Goal: Information Seeking & Learning: Check status

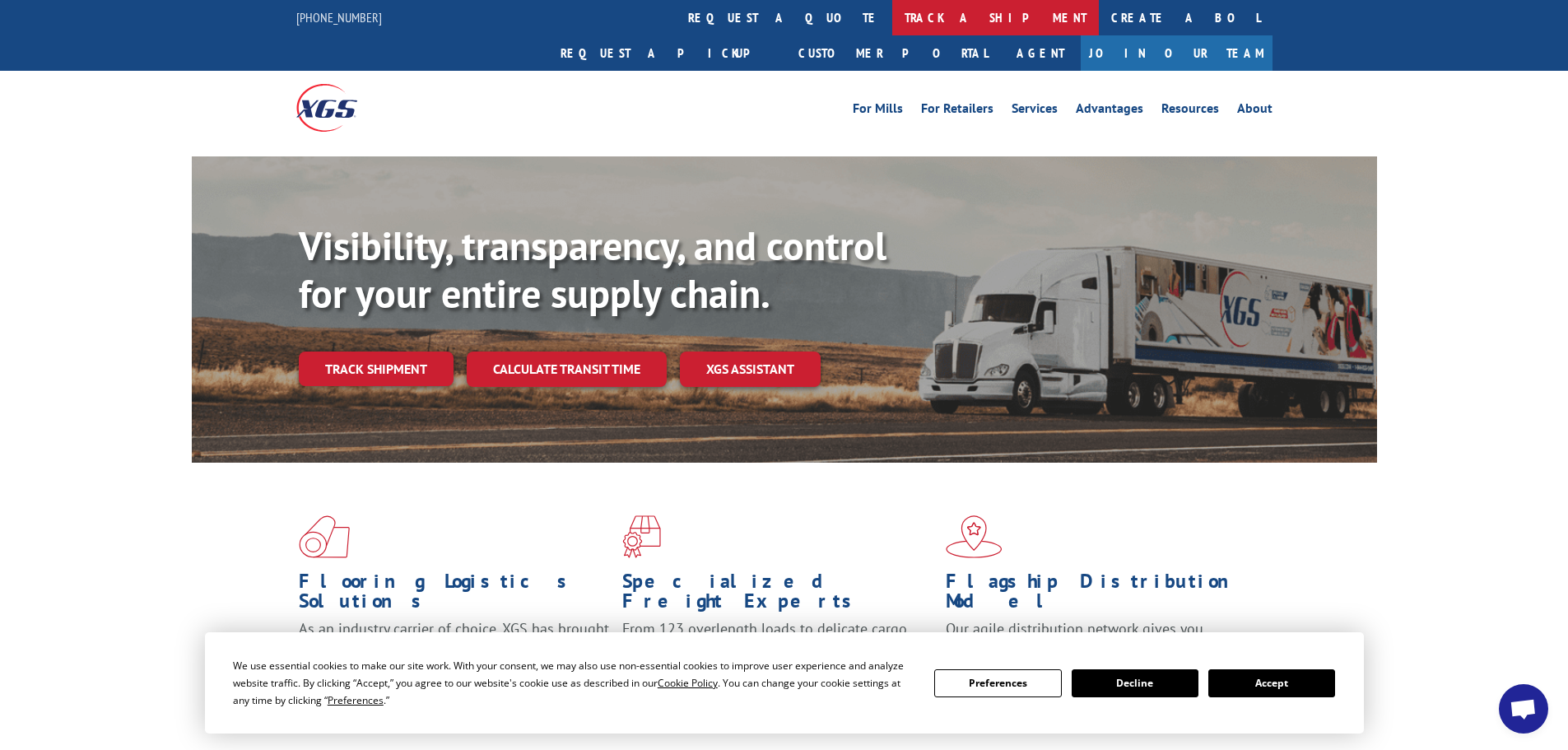
click at [892, 20] on link "track a shipment" at bounding box center [995, 17] width 206 height 35
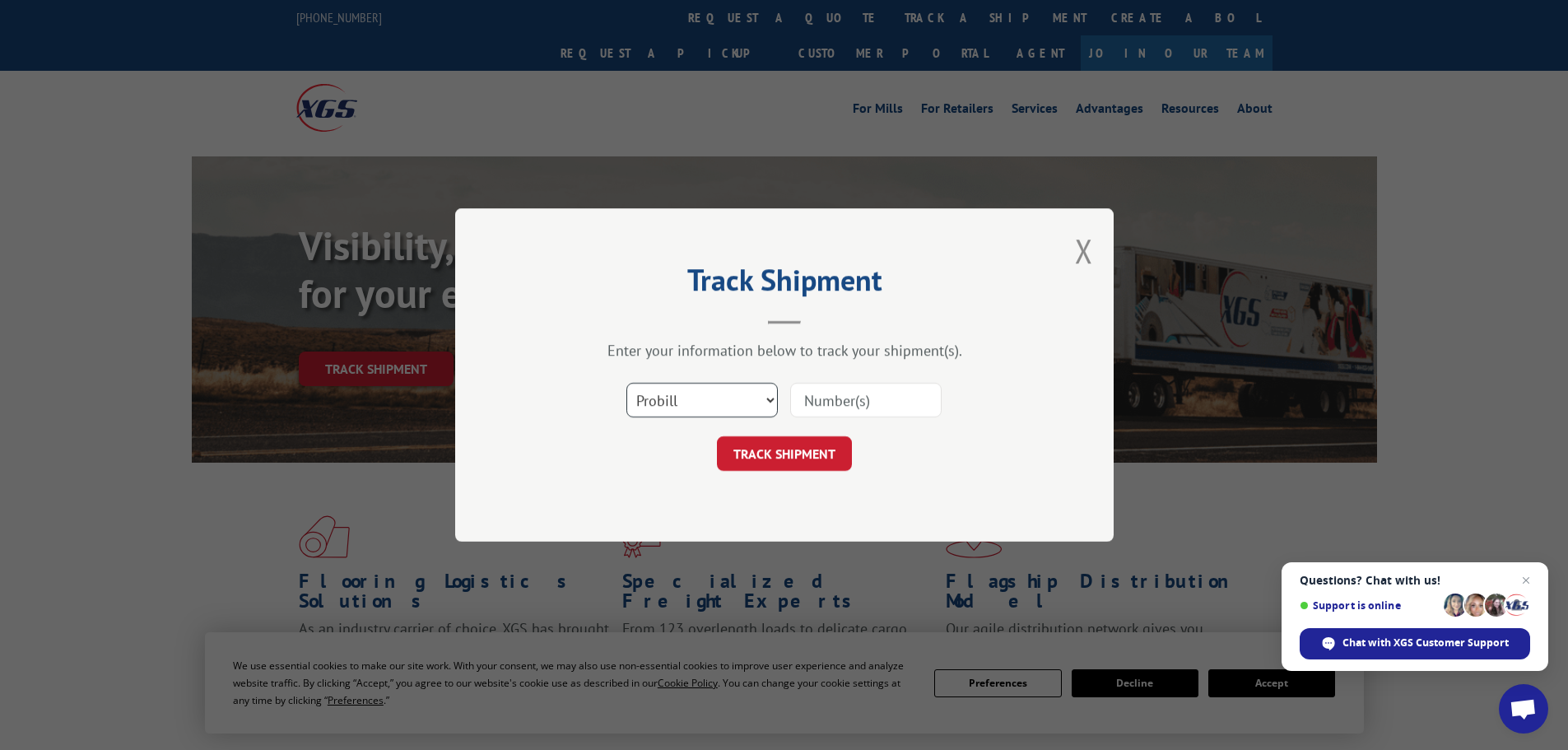
click at [725, 400] on select "Select category... Probill BOL PO" at bounding box center [702, 400] width 151 height 35
select select "po"
click at [626, 383] on select "Select category... Probill BOL PO" at bounding box center [702, 400] width 151 height 35
click at [858, 391] on input at bounding box center [865, 400] width 151 height 35
paste input "81531168"
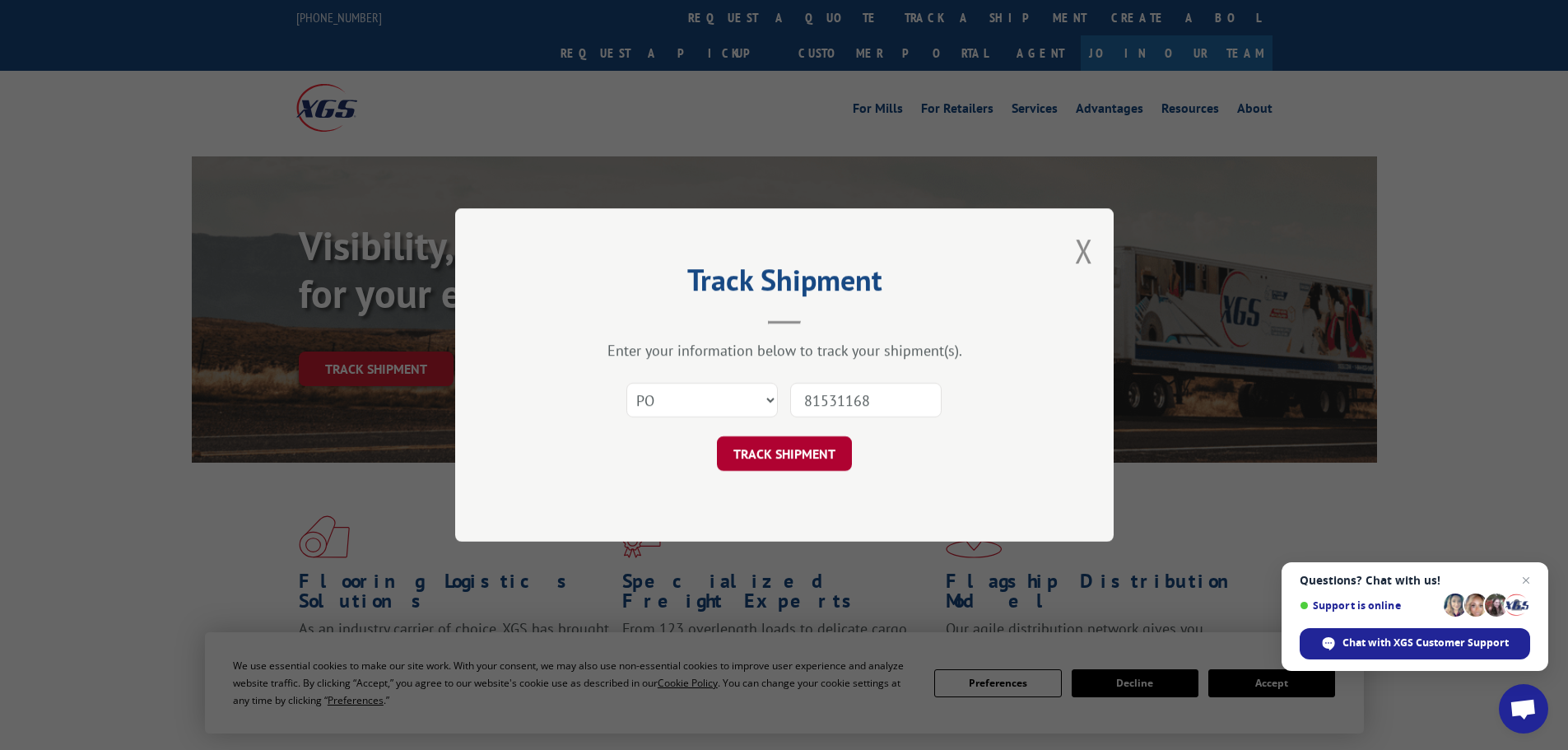
type input "81531168"
click at [794, 453] on button "TRACK SHIPMENT" at bounding box center [784, 453] width 135 height 35
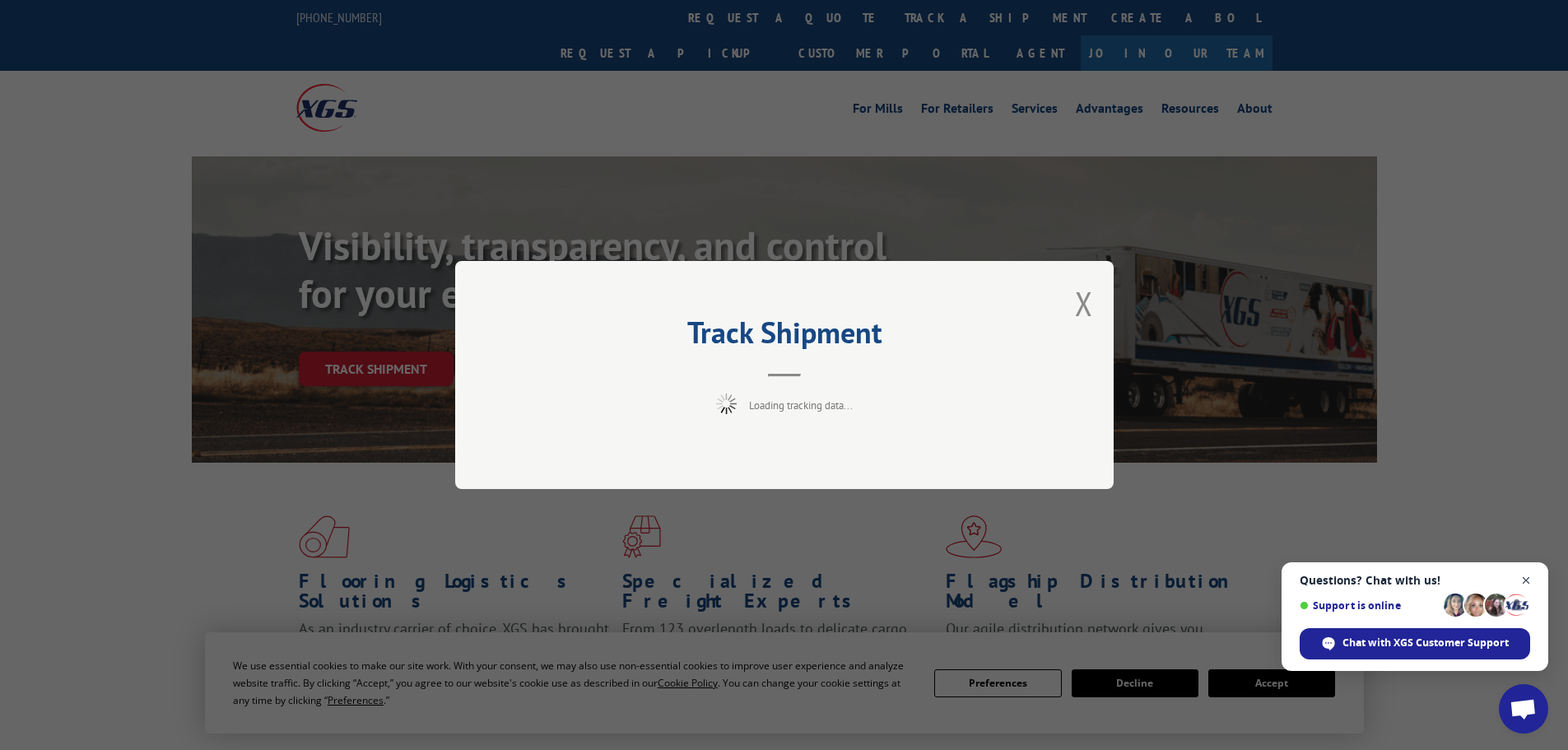
click at [1526, 578] on span "Open chat" at bounding box center [1526, 581] width 21 height 21
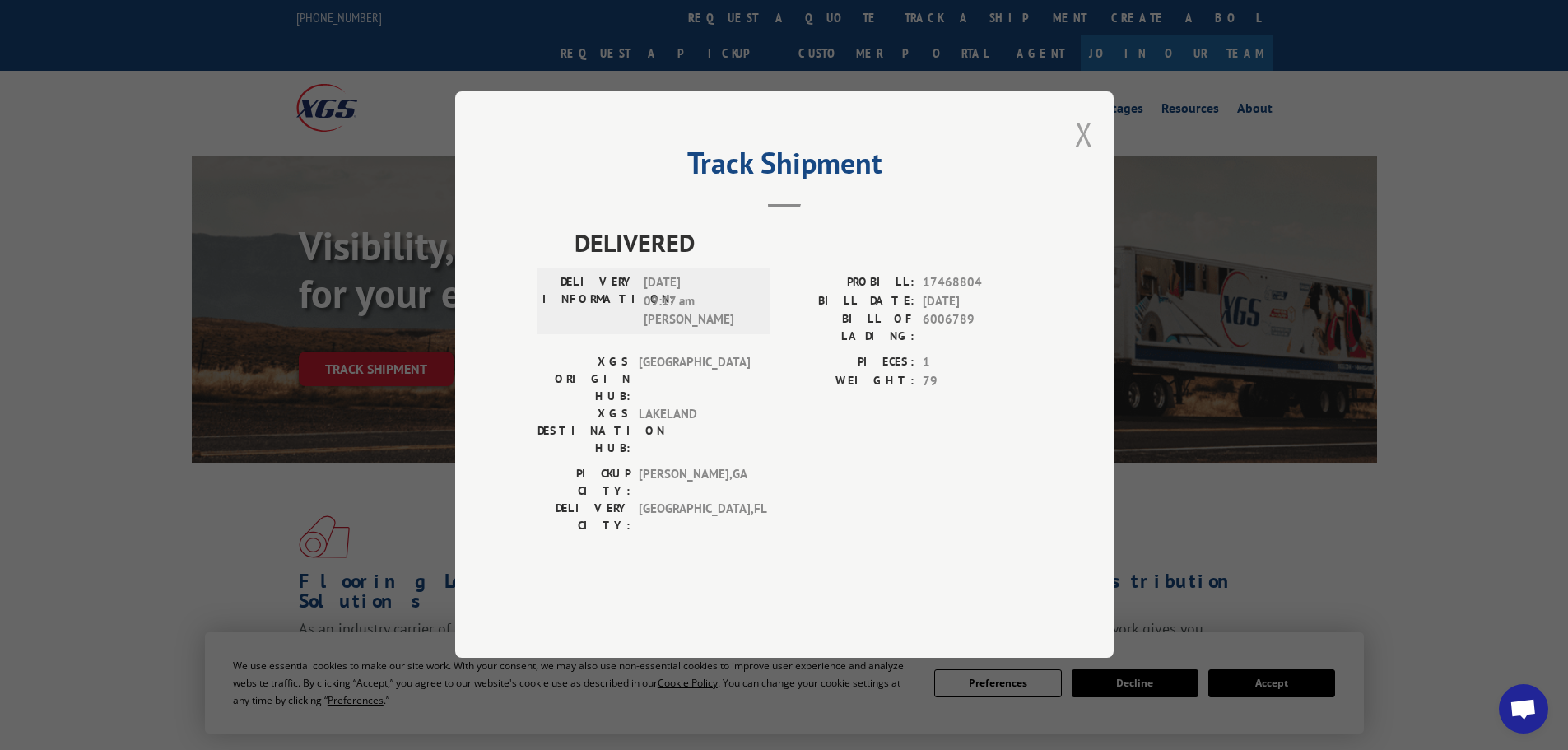
click at [1083, 155] on button "Close modal" at bounding box center [1083, 133] width 18 height 44
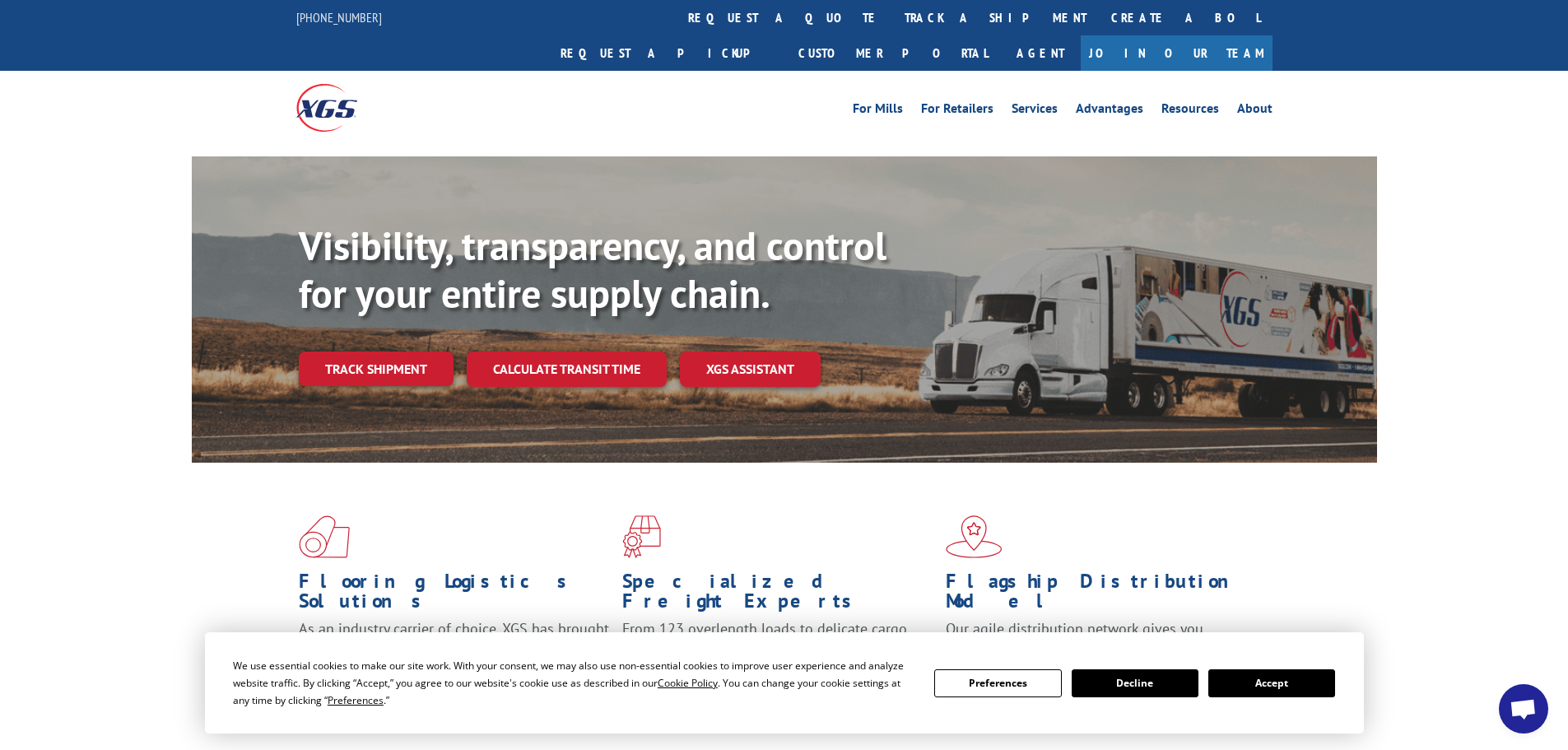
click at [1293, 682] on button "Accept" at bounding box center [1271, 683] width 127 height 28
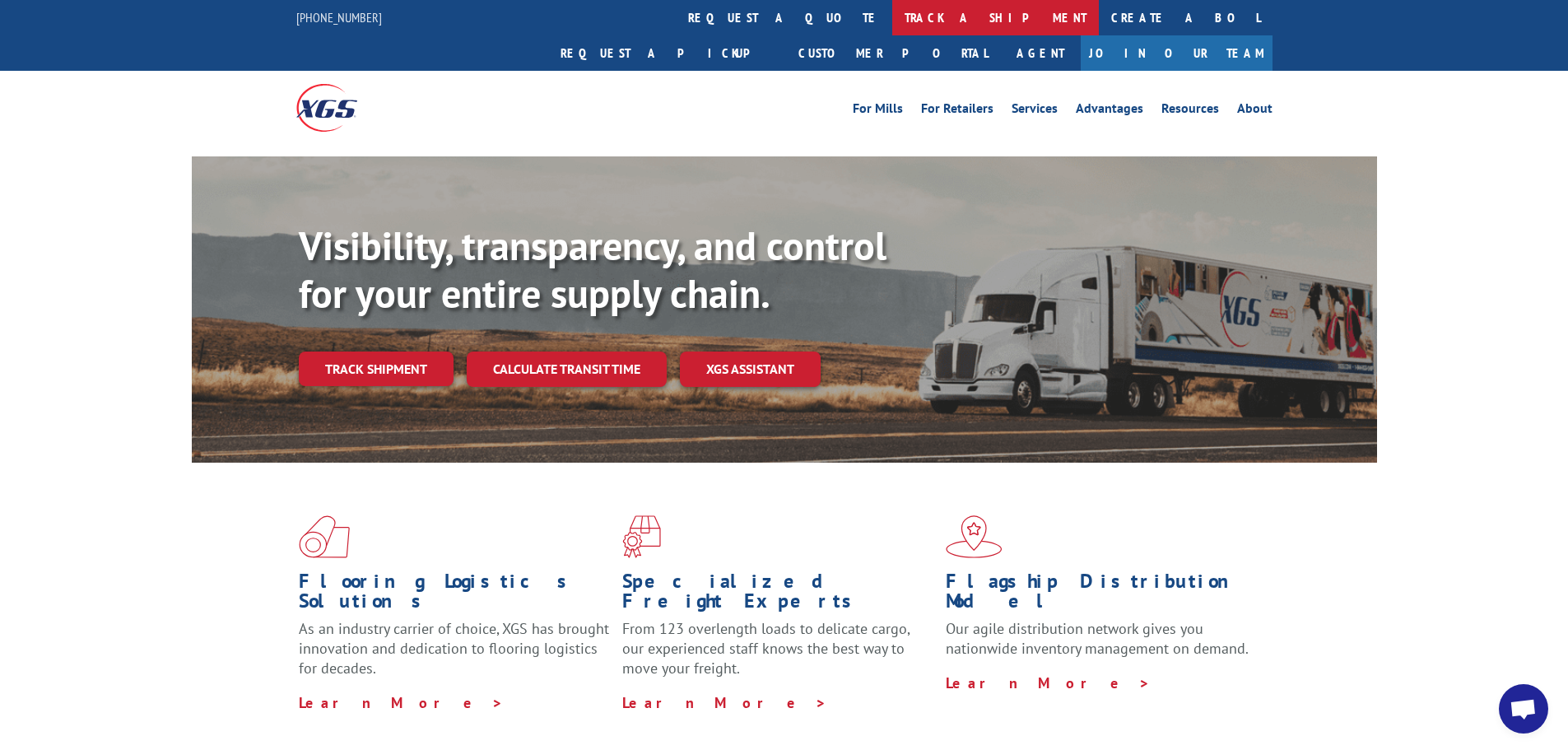
click at [892, 13] on link "track a shipment" at bounding box center [995, 17] width 206 height 35
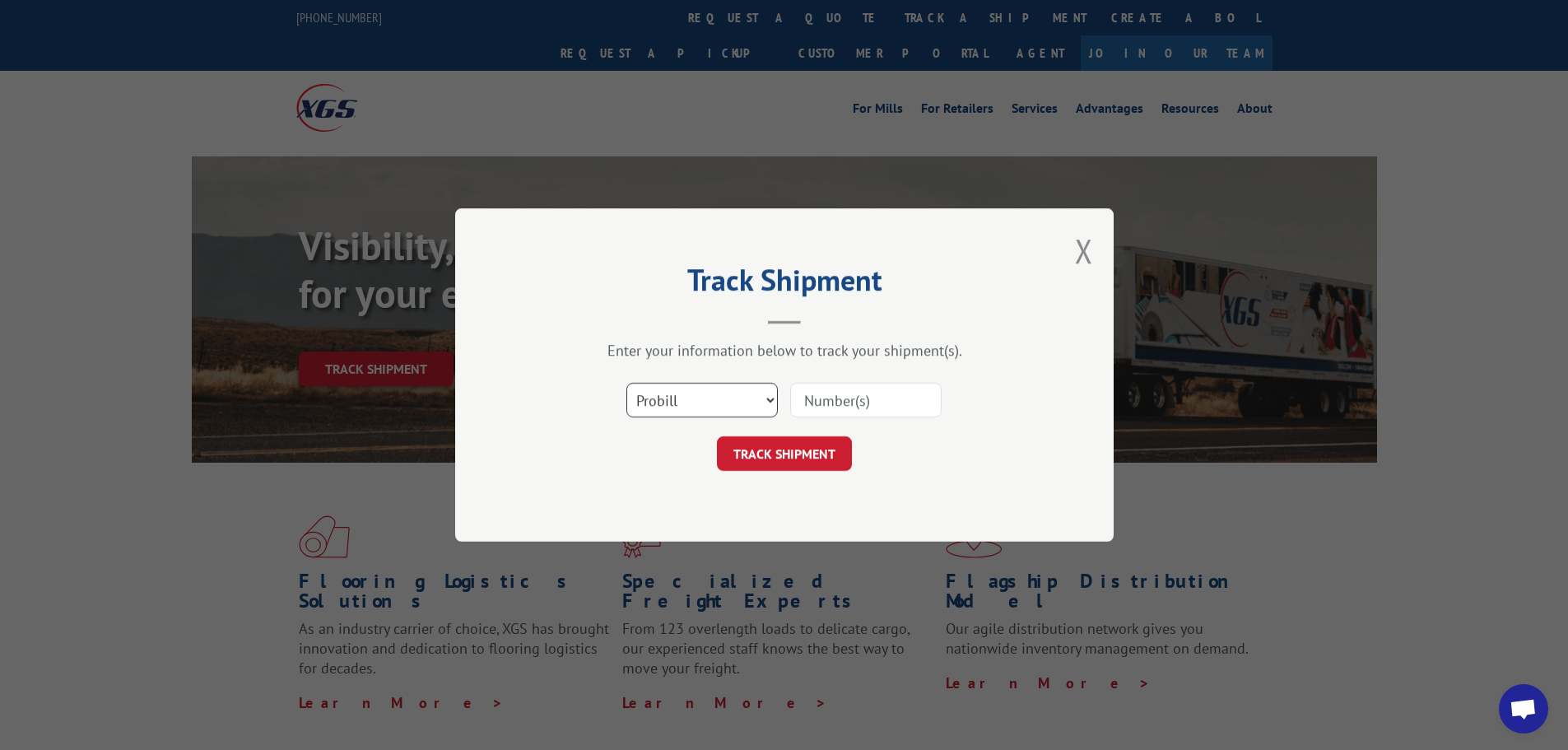
click at [723, 411] on select "Select category... Probill BOL PO" at bounding box center [702, 400] width 151 height 35
select select "po"
click at [626, 383] on select "Select category... Probill BOL PO" at bounding box center [702, 400] width 151 height 35
click at [857, 400] on input at bounding box center [865, 400] width 151 height 35
paste input "81531169"
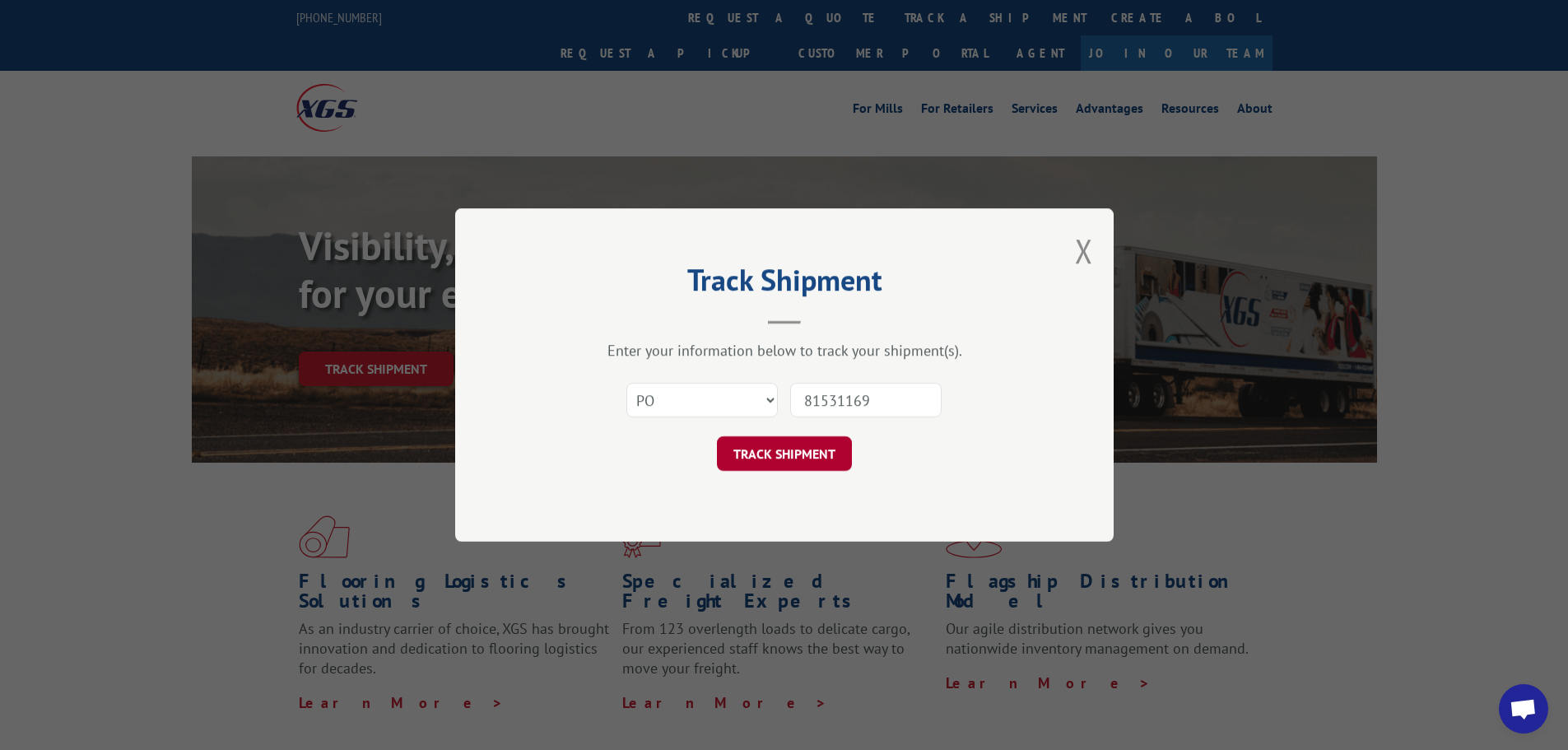
type input "81531169"
click at [789, 448] on button "TRACK SHIPMENT" at bounding box center [784, 453] width 135 height 35
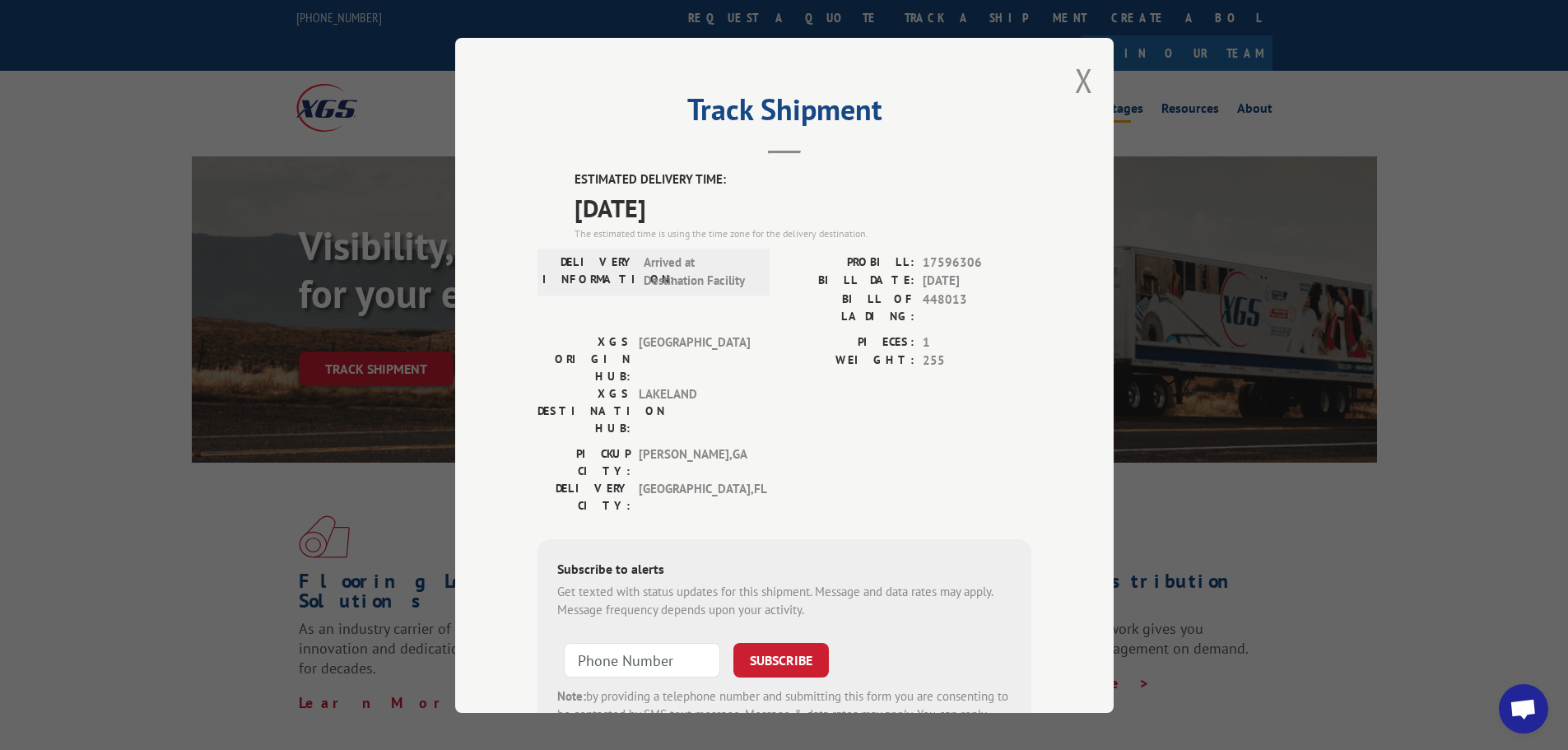
click at [1075, 86] on button "Close modal" at bounding box center [1083, 80] width 18 height 44
